Goal: Check status: Check status

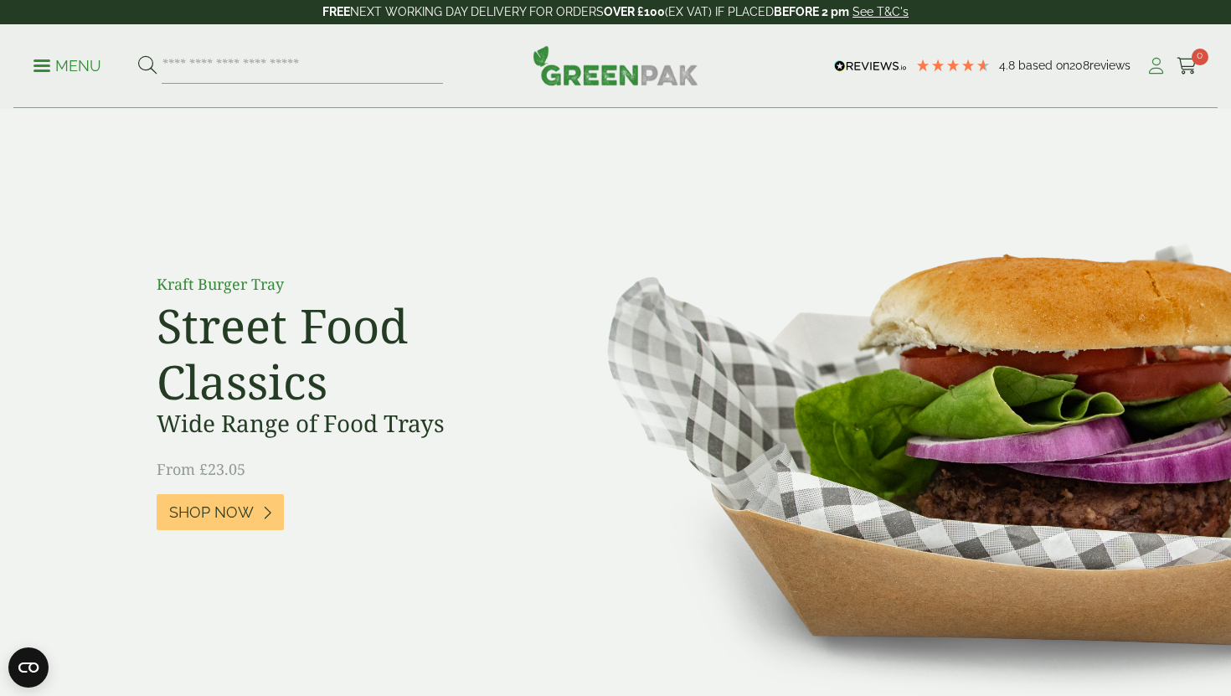
click at [1155, 67] on icon at bounding box center [1156, 66] width 21 height 17
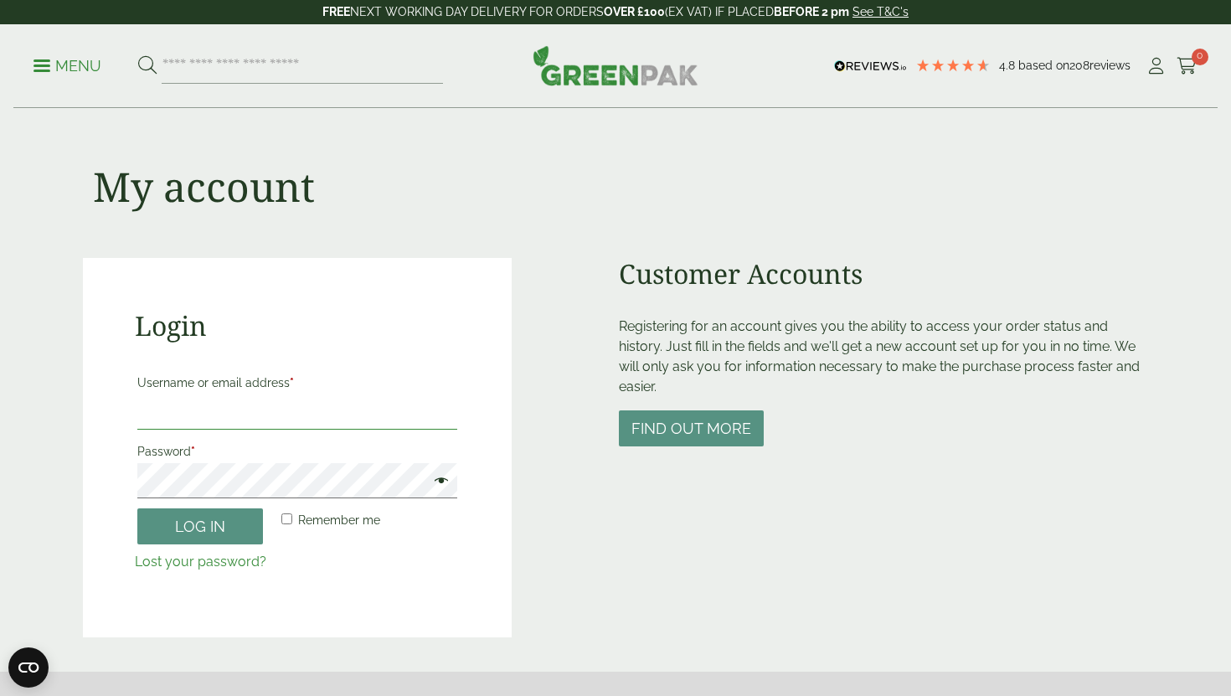
click at [343, 424] on input "Username or email address *" at bounding box center [297, 412] width 320 height 35
type input "**********"
click at [241, 522] on button "Log in" at bounding box center [200, 526] width 126 height 36
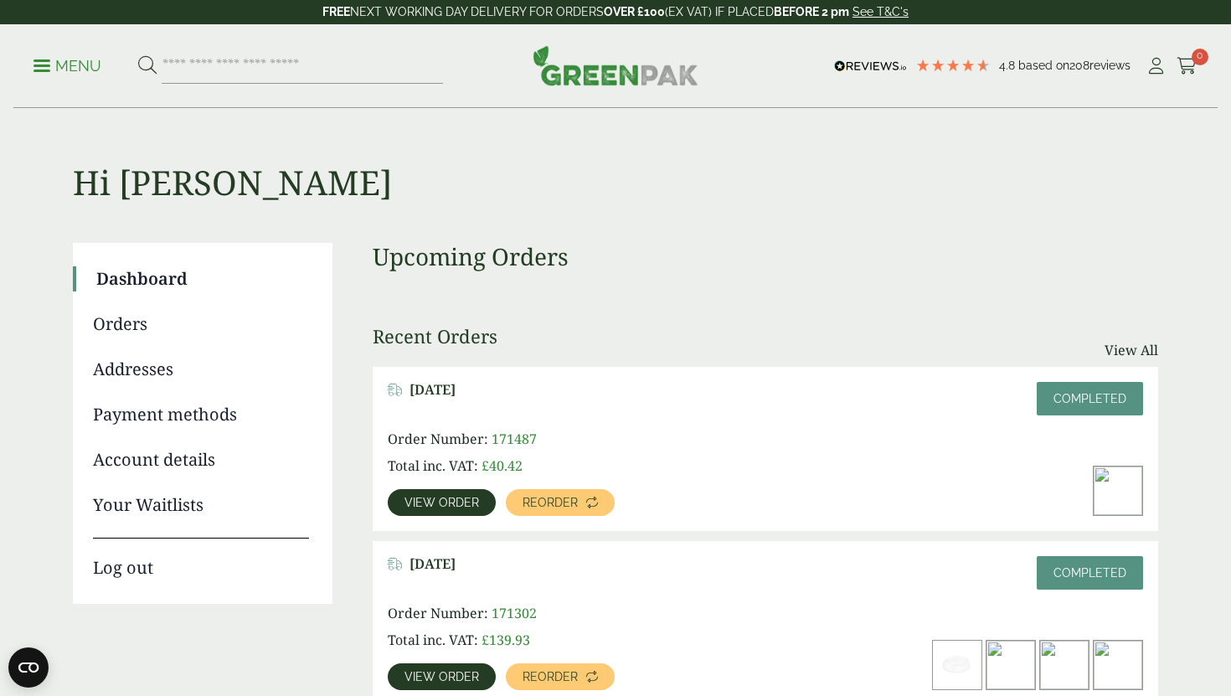
click at [434, 502] on span "View order" at bounding box center [442, 503] width 75 height 12
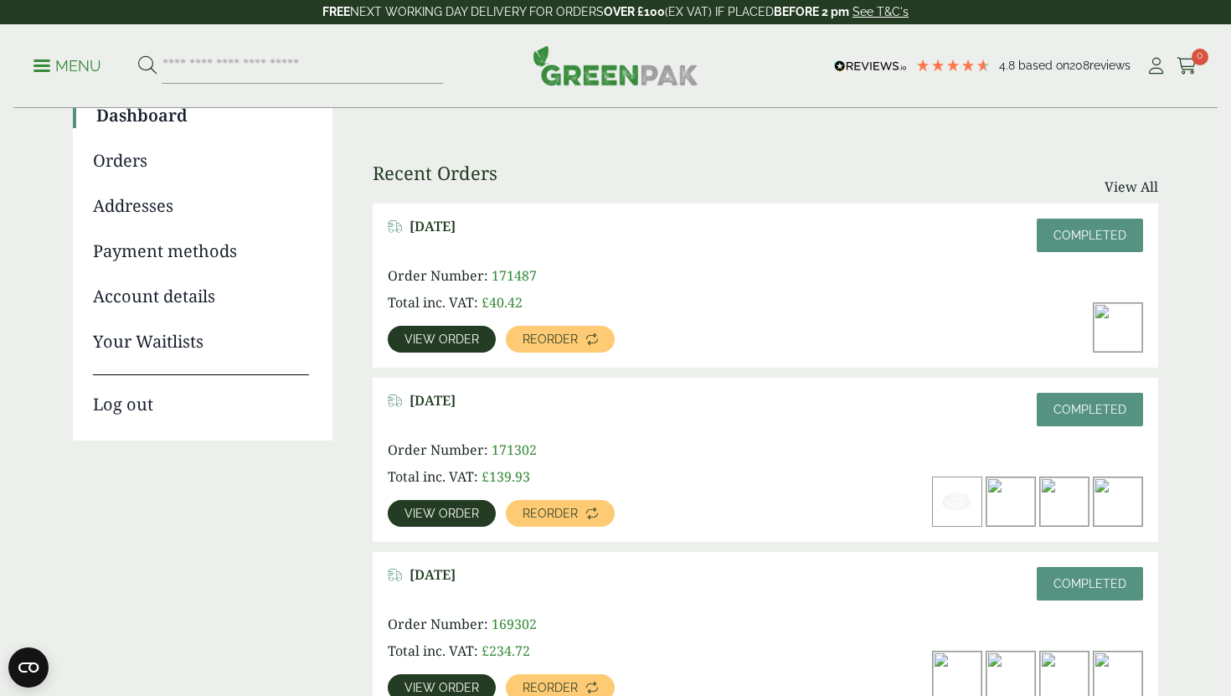
scroll to position [173, 0]
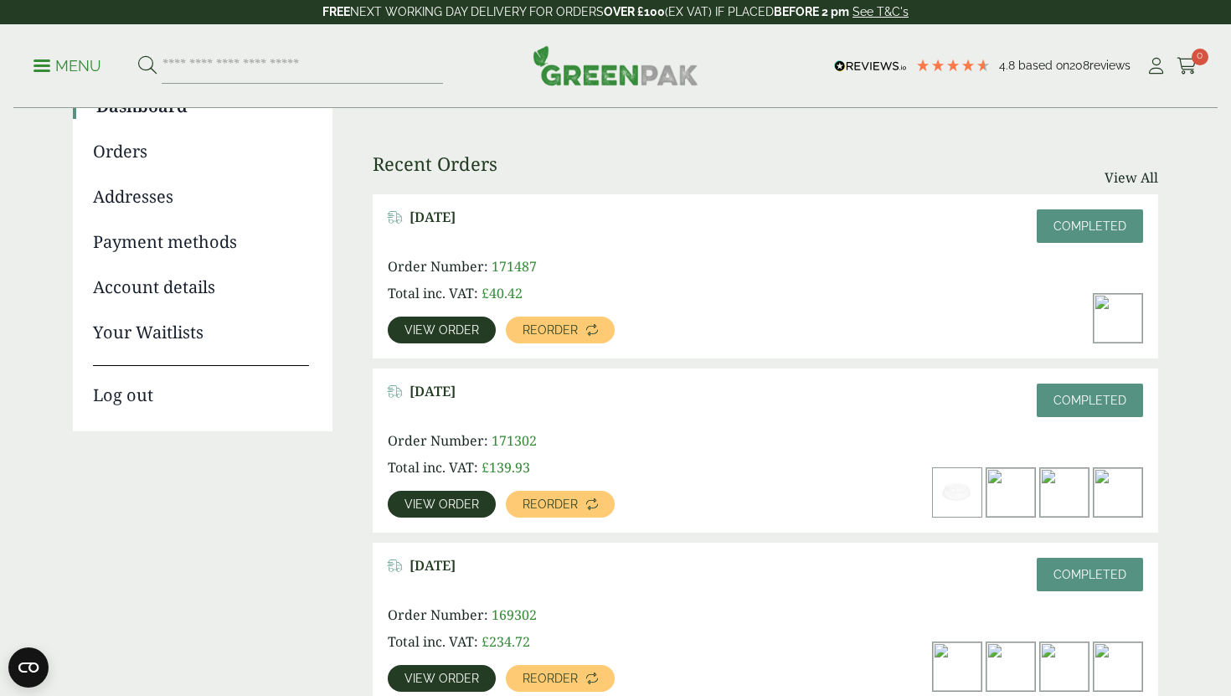
click at [440, 503] on span "View order" at bounding box center [442, 504] width 75 height 12
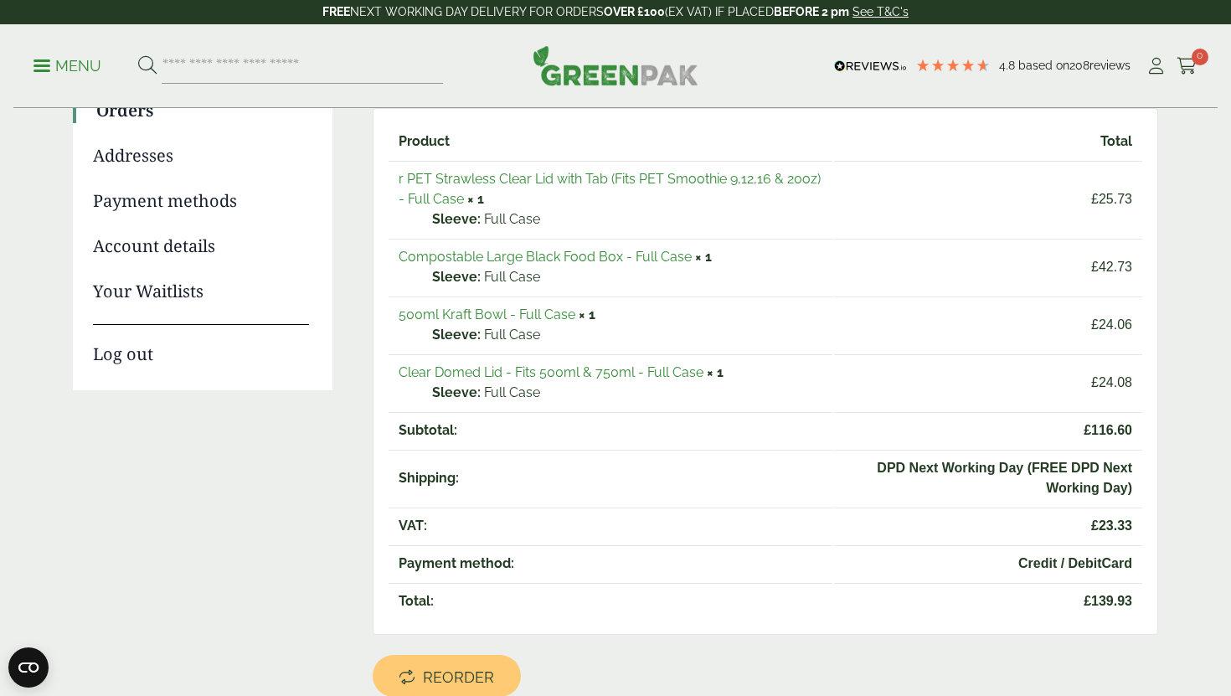
scroll to position [196, 0]
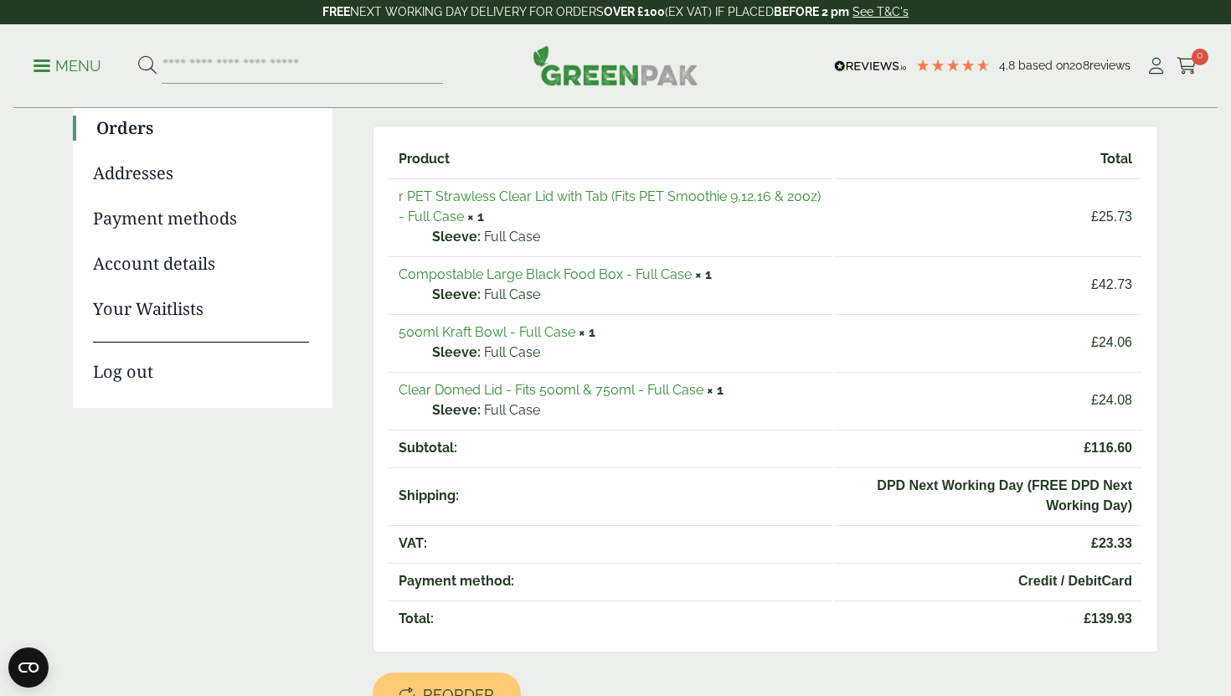
click at [596, 195] on link "r PET Strawless Clear Lid with Tab (Fits PET Smoothie 9,12,16 & 20oz) - Full Ca…" at bounding box center [610, 206] width 422 height 36
